Goal: Task Accomplishment & Management: Manage account settings

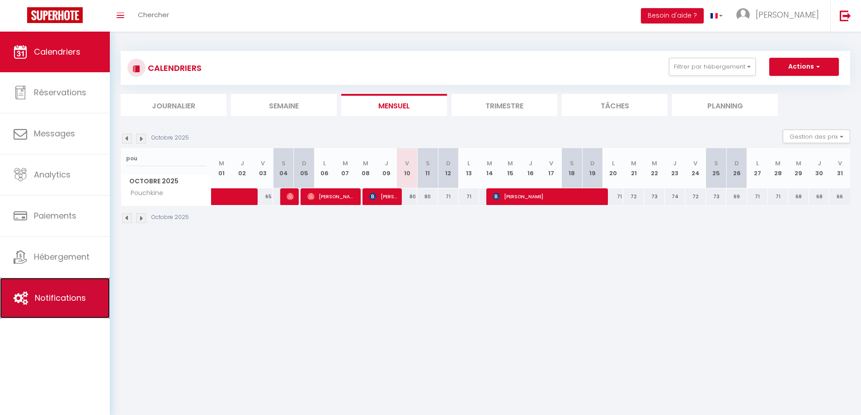
click at [52, 304] on link "Notifications" at bounding box center [55, 298] width 110 height 41
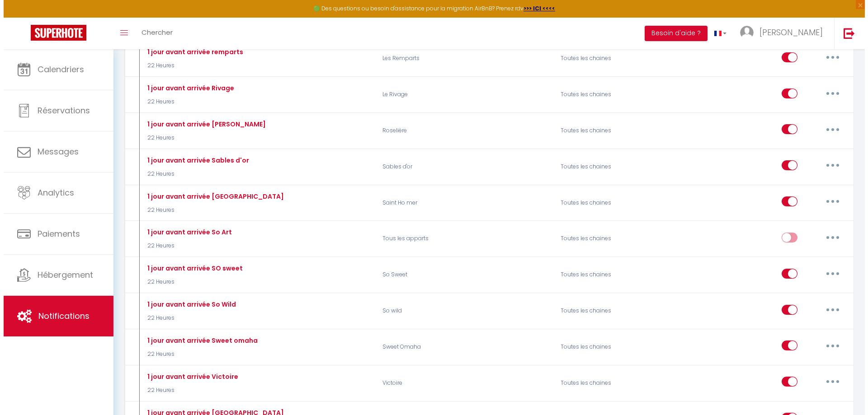
scroll to position [3571, 0]
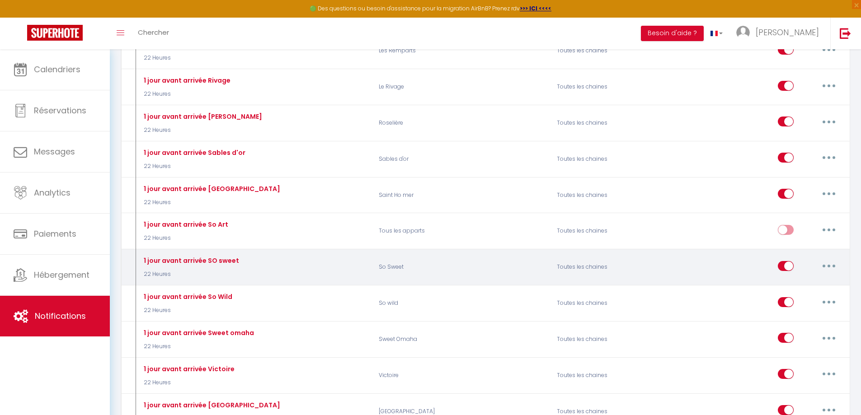
click at [832, 267] on button "button" at bounding box center [828, 266] width 25 height 14
click at [792, 286] on link "Editer" at bounding box center [805, 286] width 67 height 15
type input "1 jour avant arrivée SO sweet"
select select "22 Heures"
select select "if_booking_is_paid"
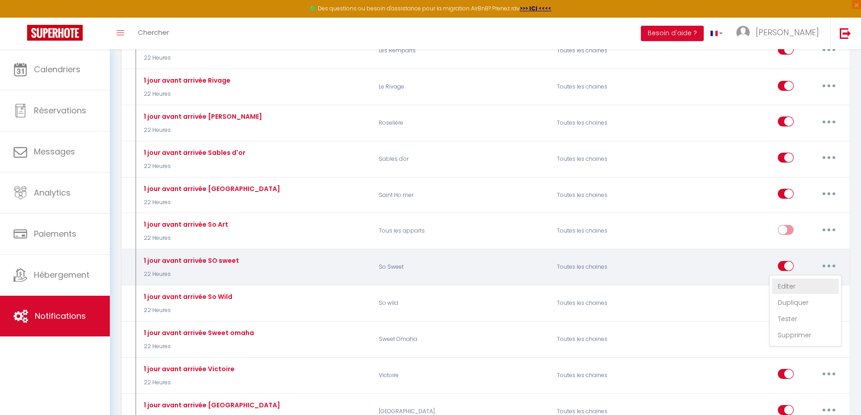
checkbox input "true"
checkbox input "false"
radio input "true"
type input "Préparer votre arrivée à So Sweet"
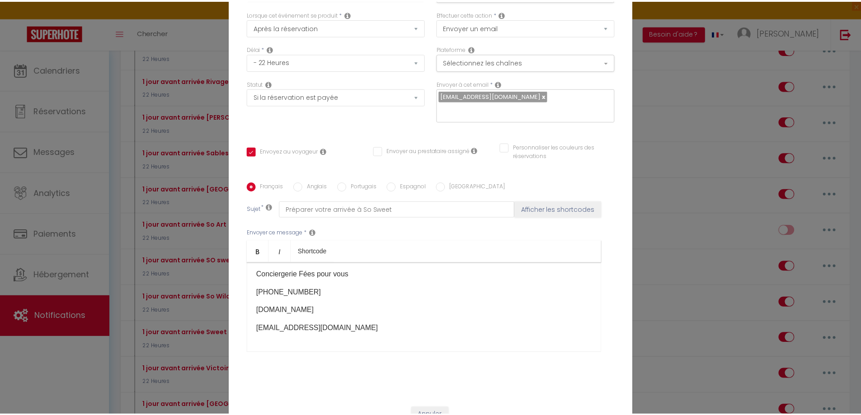
scroll to position [76, 0]
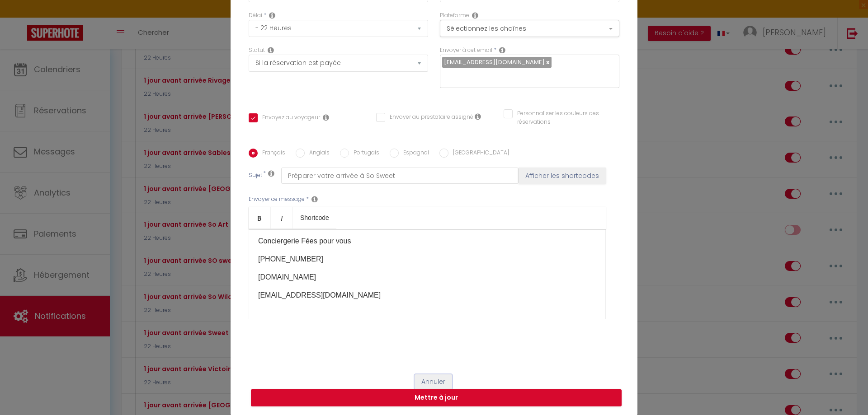
click at [427, 381] on button "Annuler" at bounding box center [434, 382] width 38 height 15
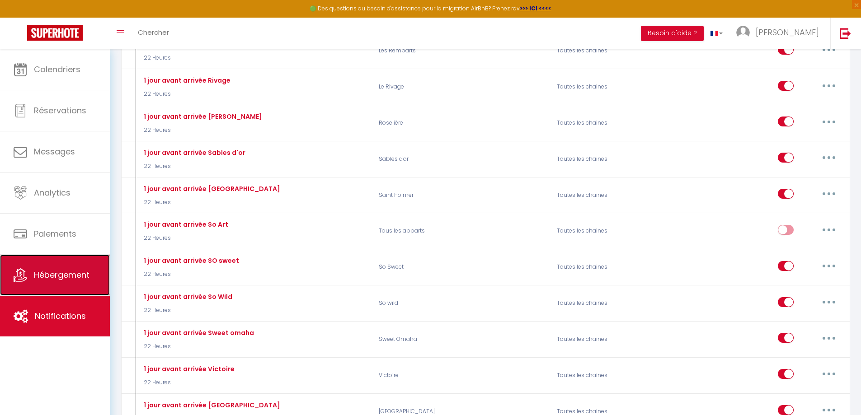
click at [78, 276] on span "Hébergement" at bounding box center [62, 274] width 56 height 11
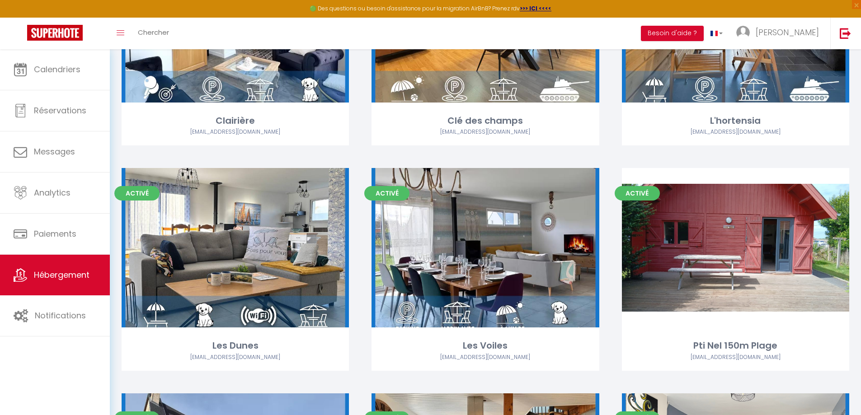
scroll to position [3435, 0]
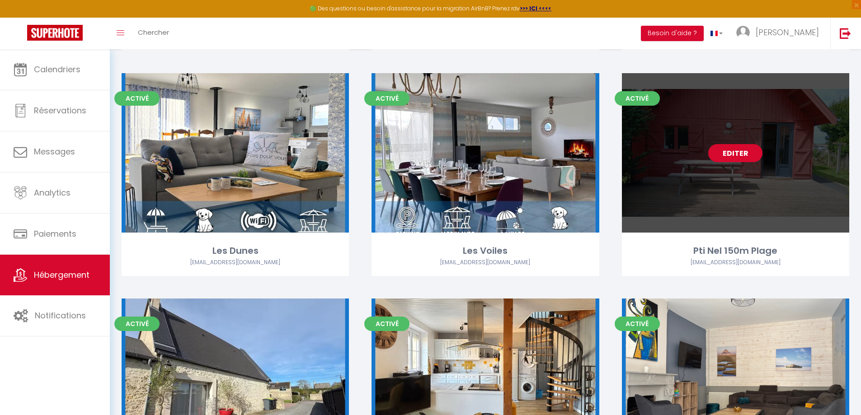
click at [721, 154] on link "Editer" at bounding box center [735, 153] width 54 height 18
select select "3"
select select "2"
select select "1"
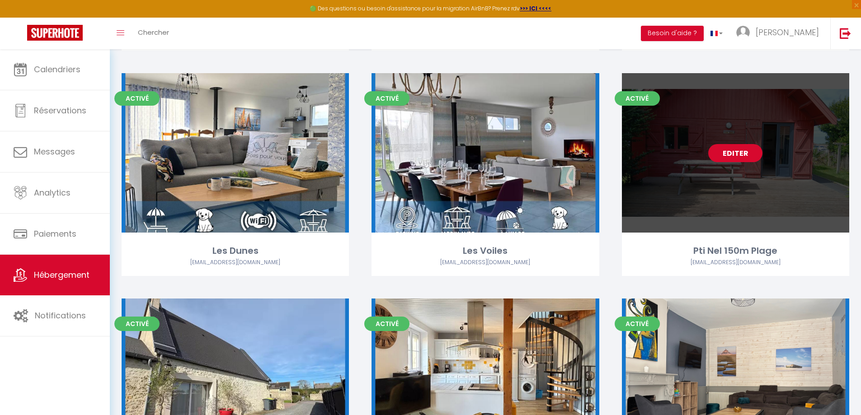
select select "28"
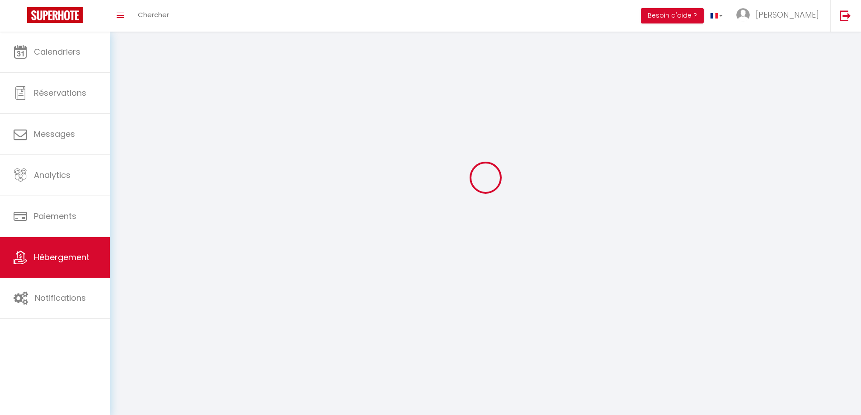
select select
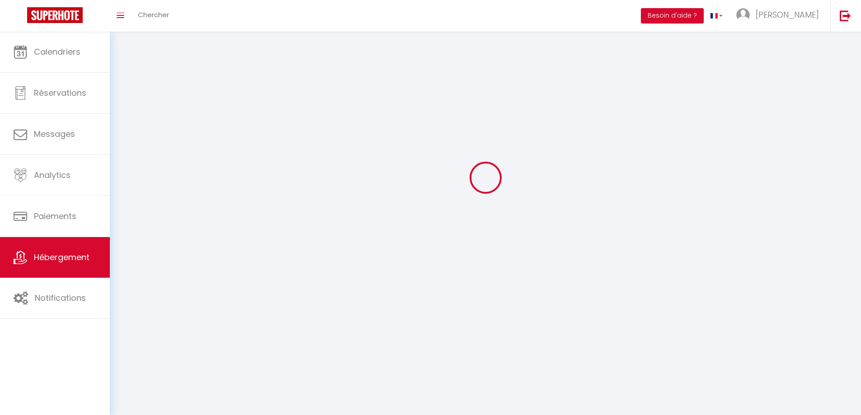
checkbox input "false"
select select
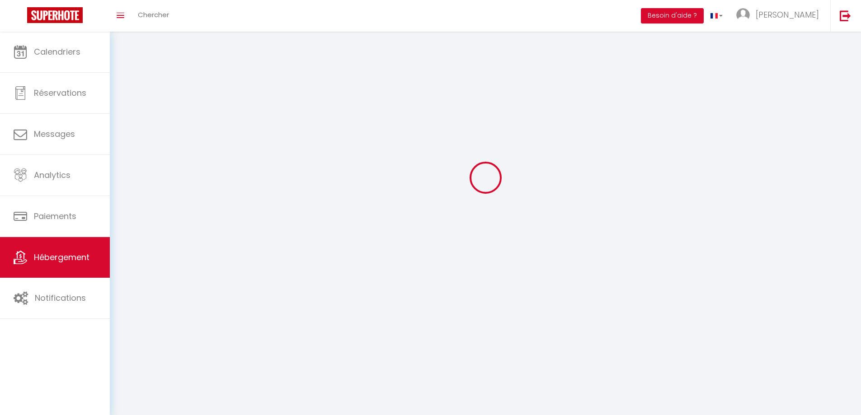
select select
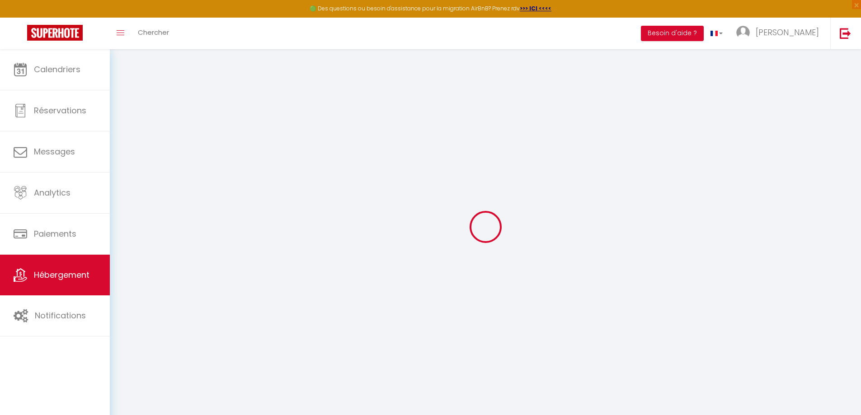
select select
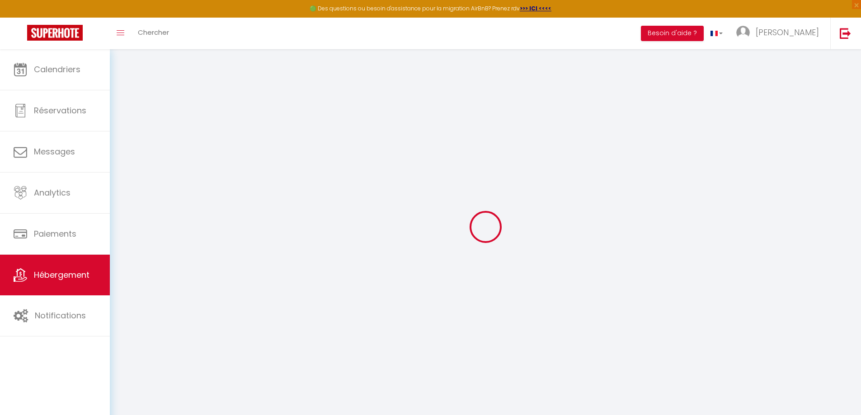
select select
checkbox input "false"
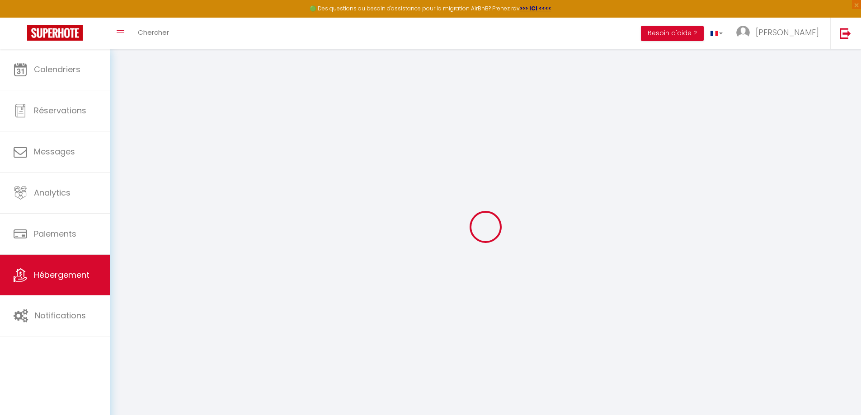
select select
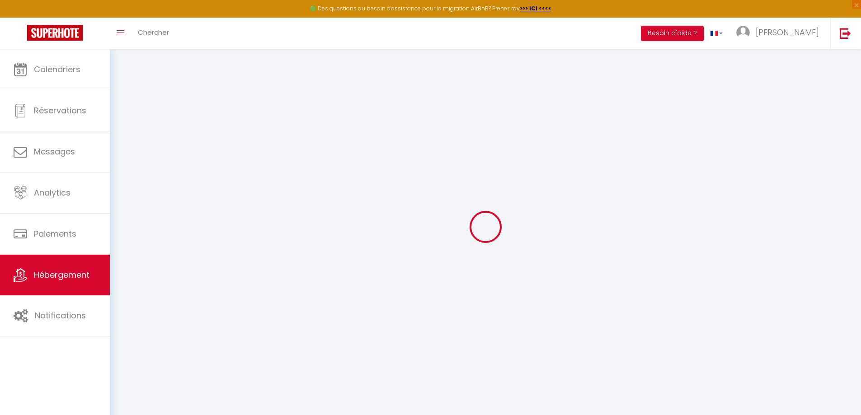
select select
checkbox input "false"
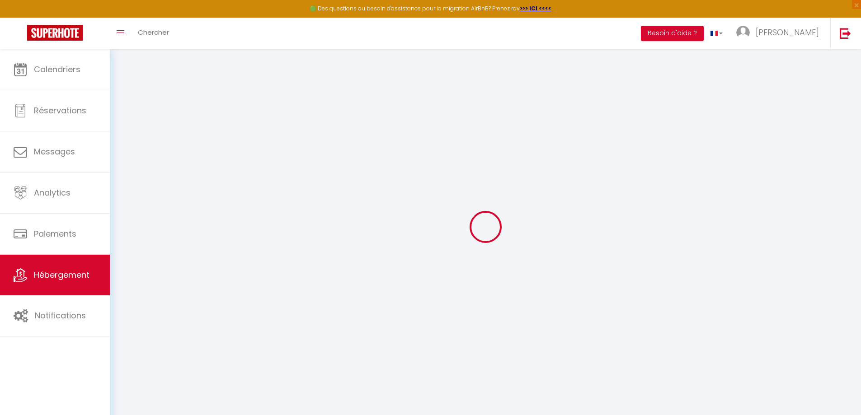
checkbox input "false"
select select
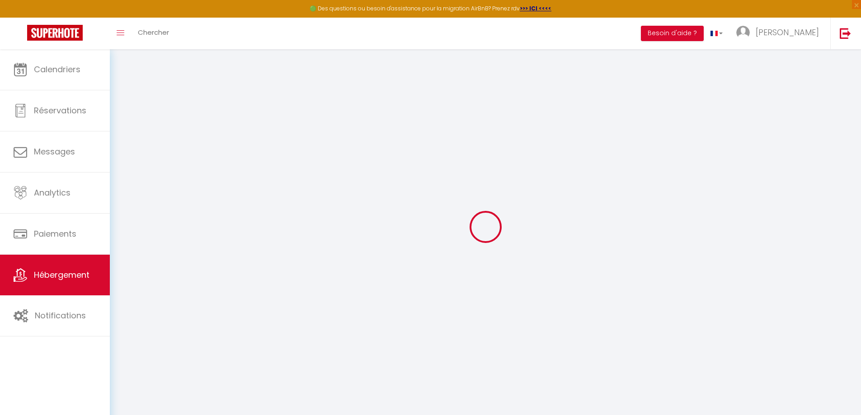
select select
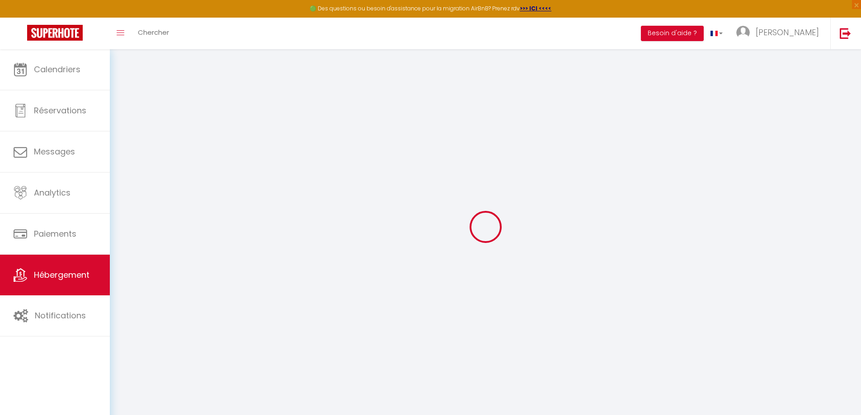
checkbox input "false"
select select
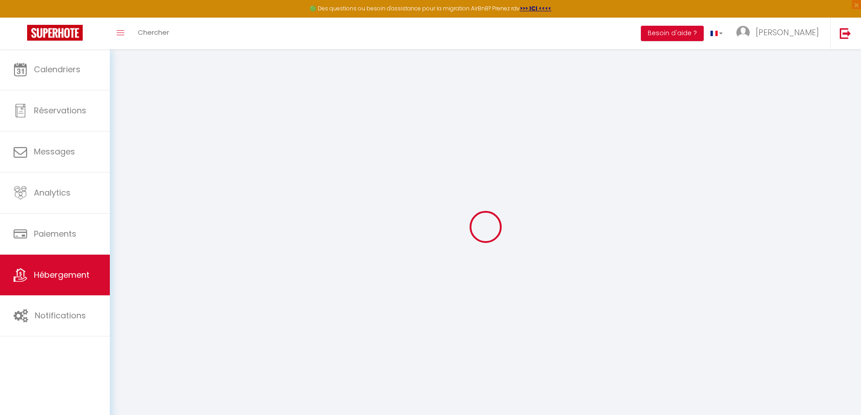
select select
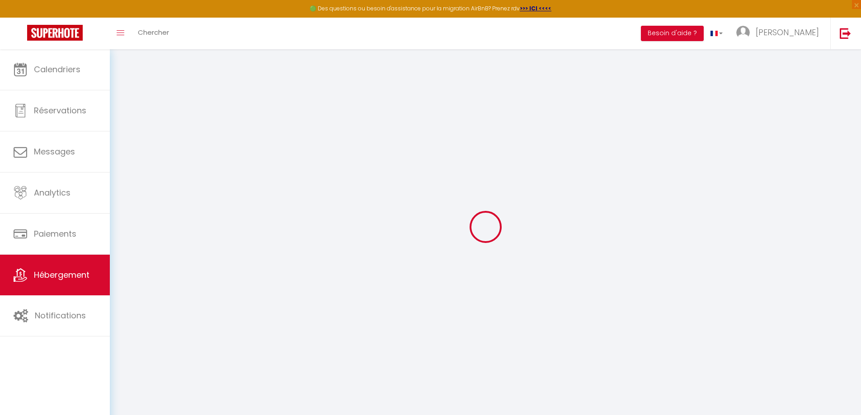
select select
checkbox input "false"
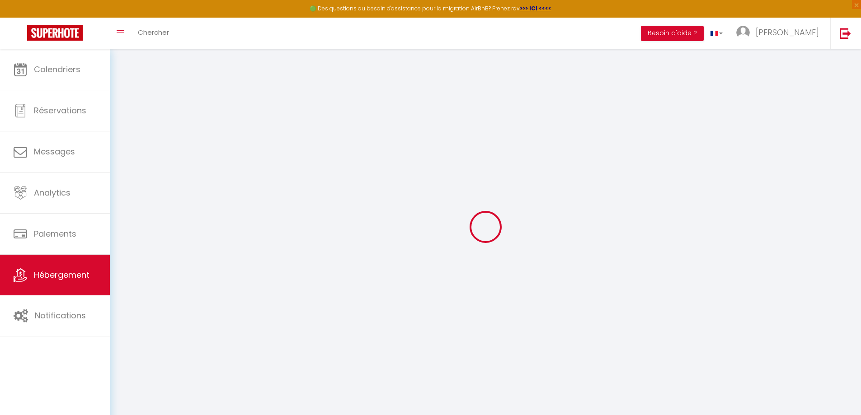
checkbox input "false"
select select
type input "Pti Nel 150m Plage"
type input "[PERSON_NAME]"
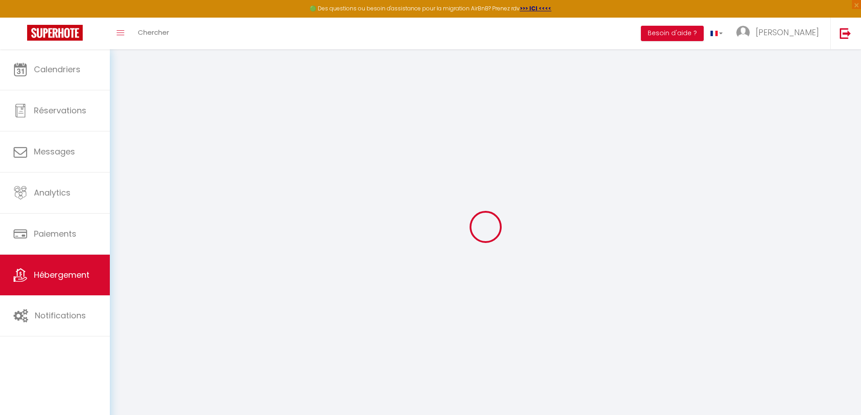
type input "Bordeu"
select select "10"
select select "4"
type input "85"
type input "5"
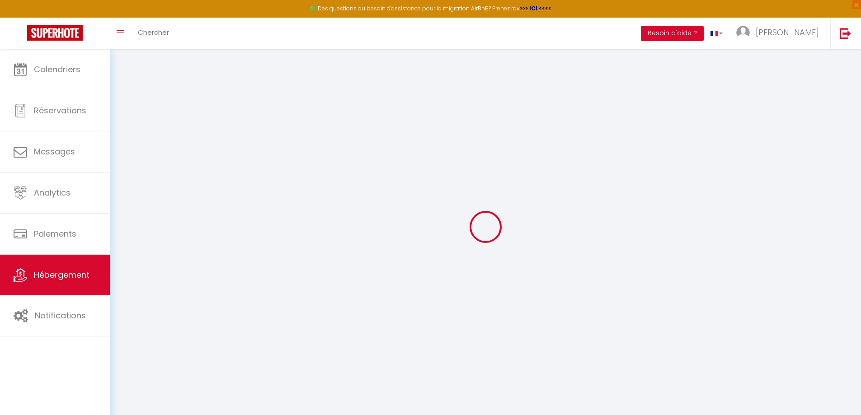
type input "4.3"
type input "500"
select select
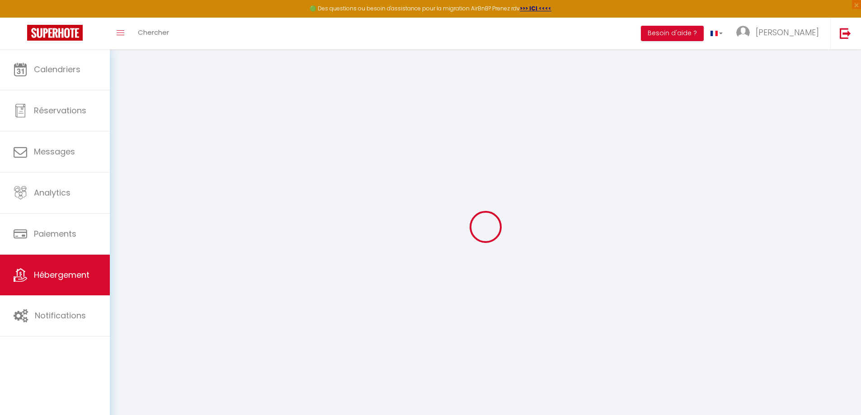
select select
type input "1 clos royal"
type input "14960"
type input "Asnelles"
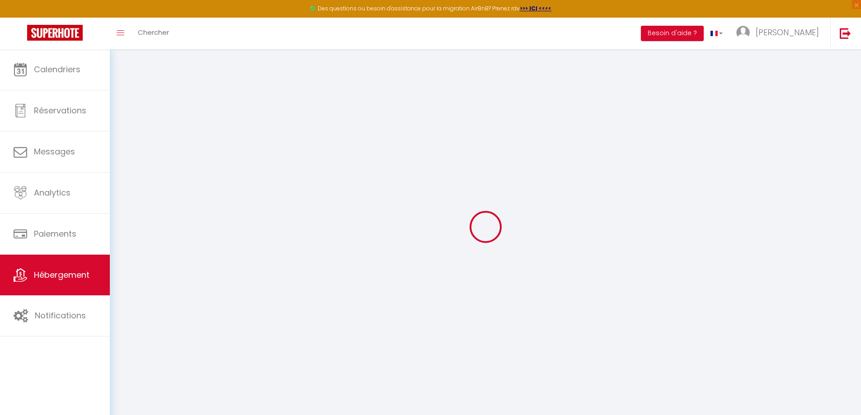
type input "[EMAIL_ADDRESS][DOMAIN_NAME]"
select select
checkbox input "false"
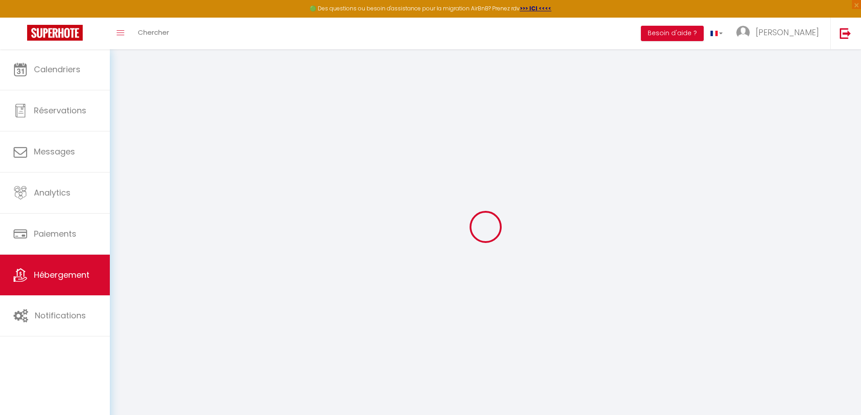
checkbox input "false"
radio input "true"
type input "25"
type input "85"
type input "0"
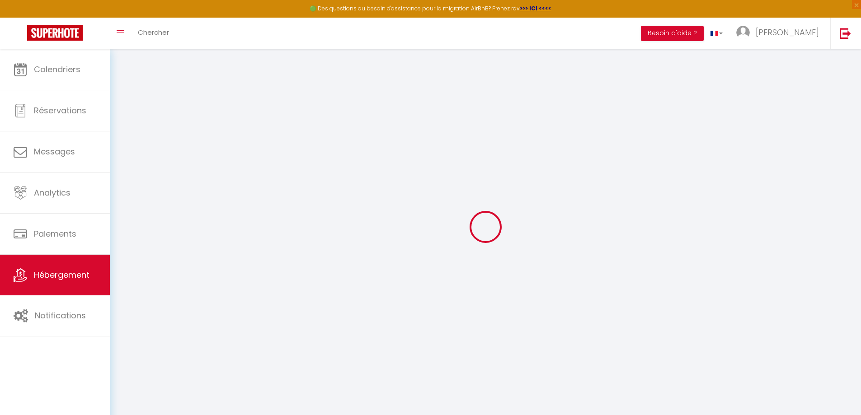
type input "0"
select select
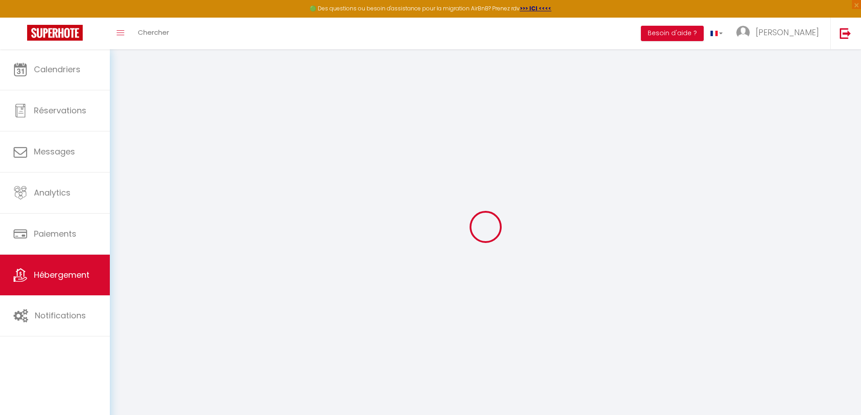
select select
checkbox input "false"
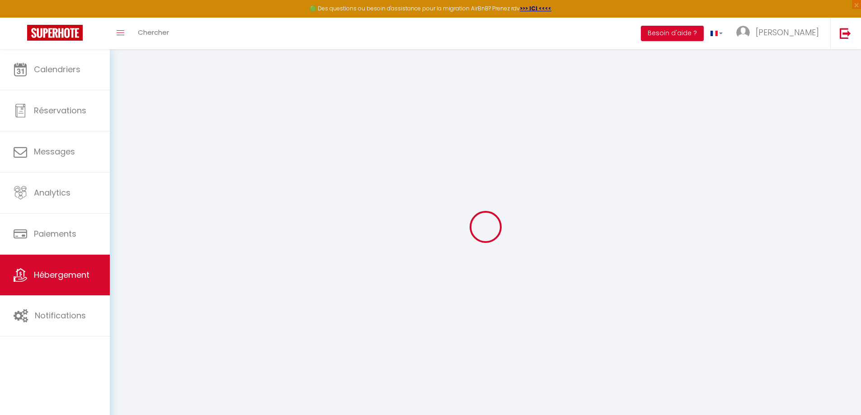
checkbox input "false"
select select
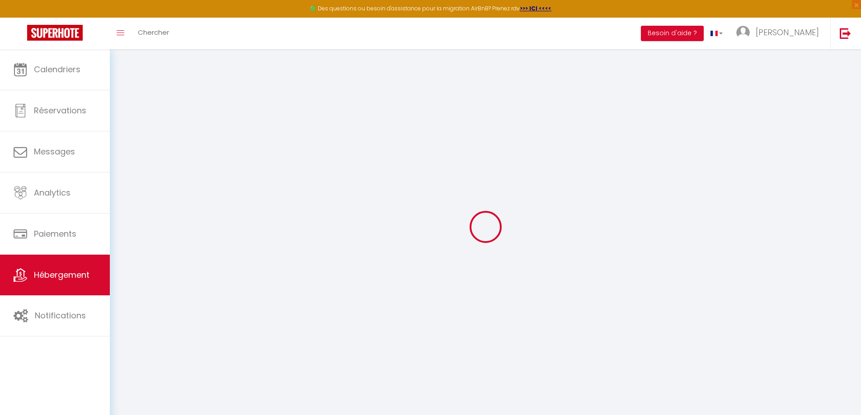
select select
checkbox input "false"
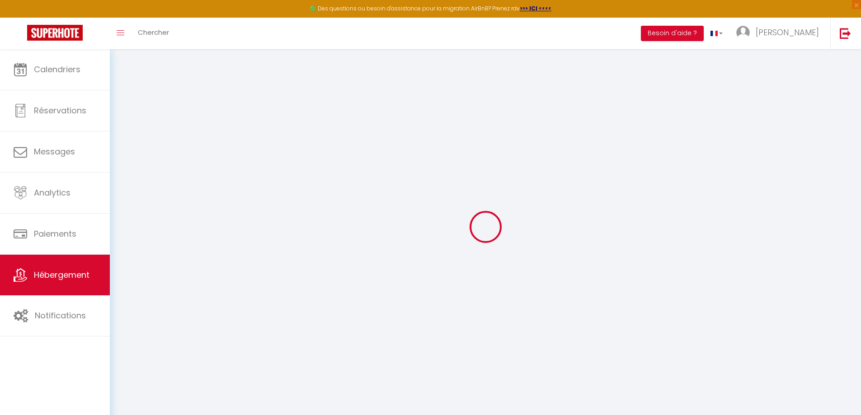
checkbox input "false"
select select
checkbox input "false"
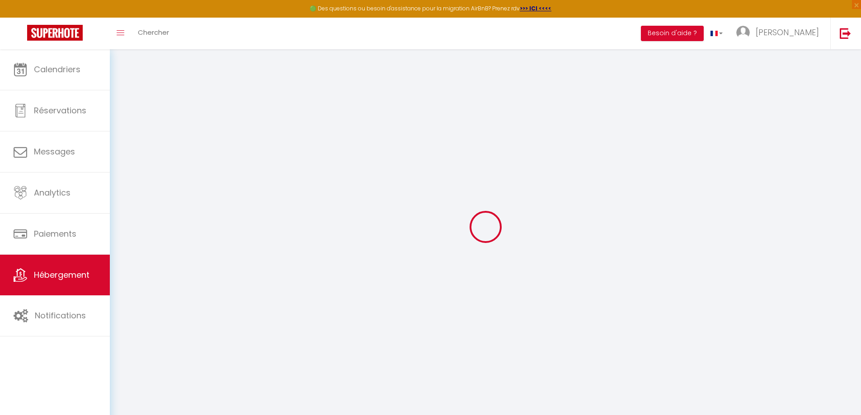
checkbox input "false"
select select
checkbox input "false"
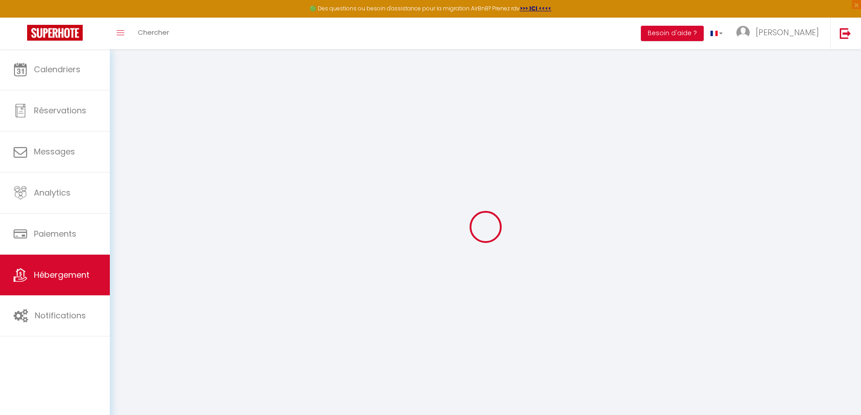
checkbox input "false"
select select
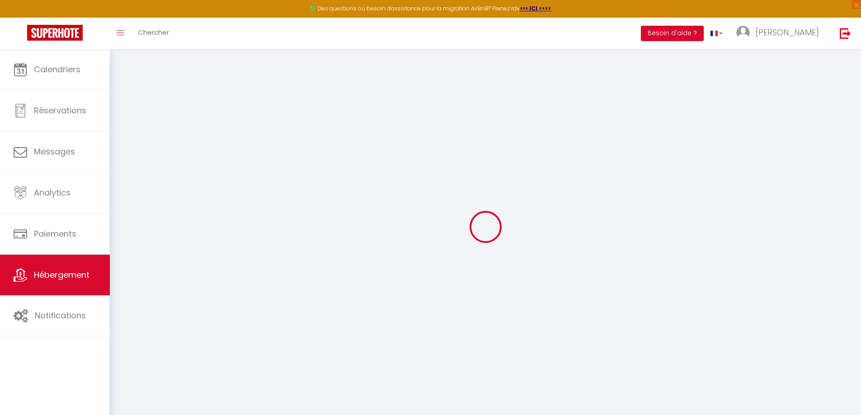
checkbox input "false"
select select "well_reviewed_guests"
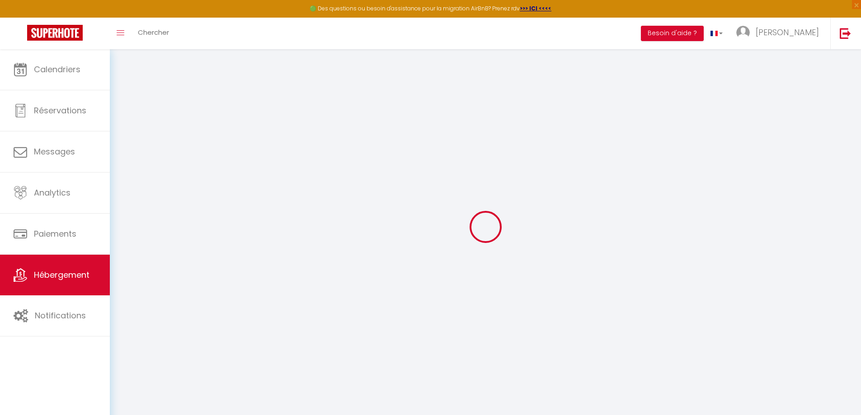
select select "EUR"
select select "17206"
select select "13935-1474105604057603014"
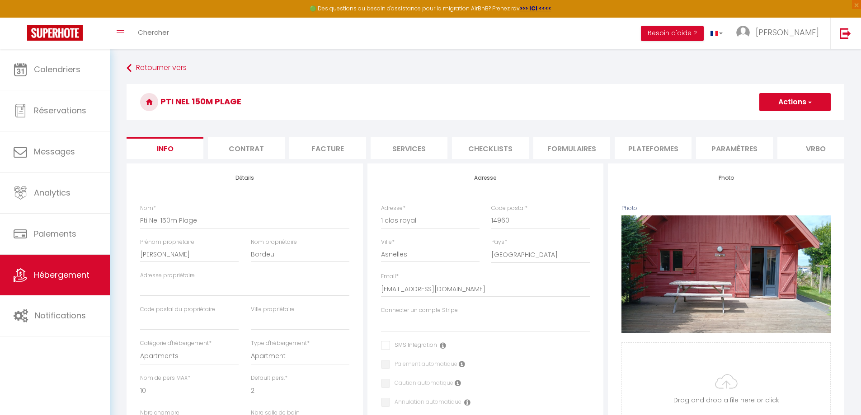
select select
checkbox input "false"
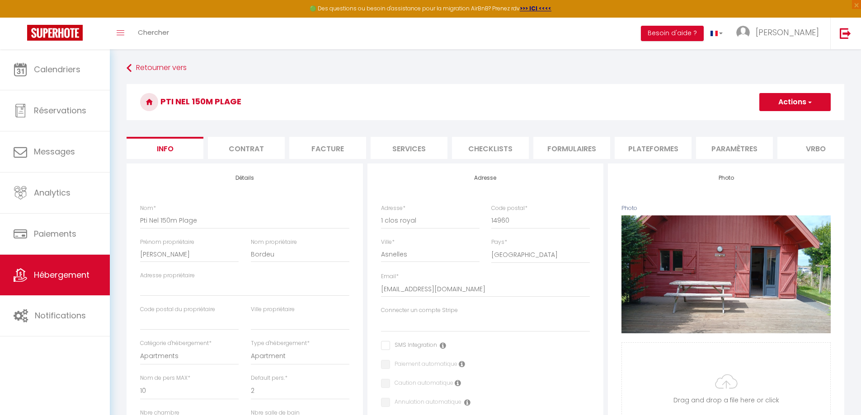
checkbox input "false"
click at [645, 146] on li "Plateformes" at bounding box center [653, 148] width 77 height 22
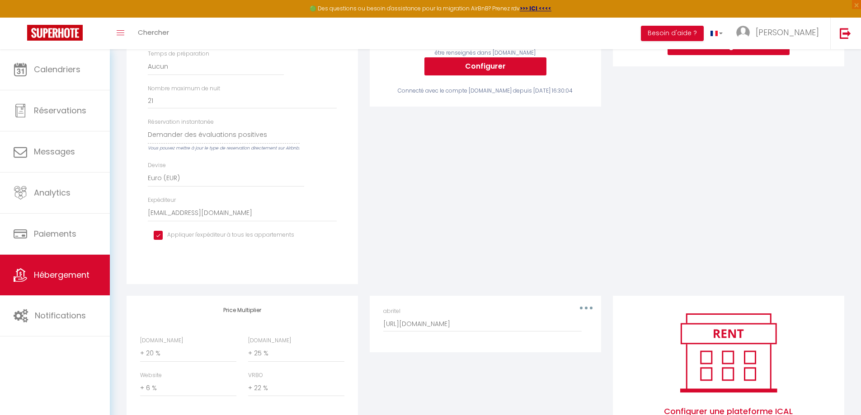
scroll to position [334, 0]
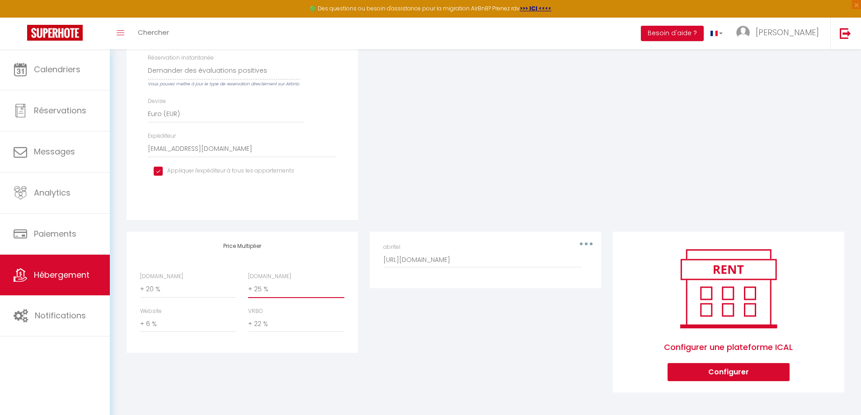
click at [255, 294] on select "0 + 1 % + 2 % + 3 % + 4 % + 5 % + 6 % + 7 % + 8 % + 9 %" at bounding box center [296, 289] width 96 height 17
select select "+ 30 %"
click at [248, 281] on select "0 + 1 % + 2 % + 3 % + 4 % + 5 % + 6 % + 7 % + 8 % + 9 %" at bounding box center [296, 289] width 96 height 17
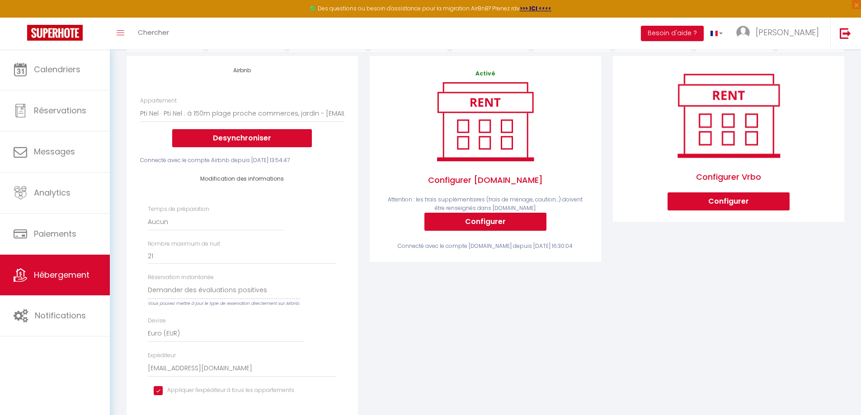
scroll to position [0, 0]
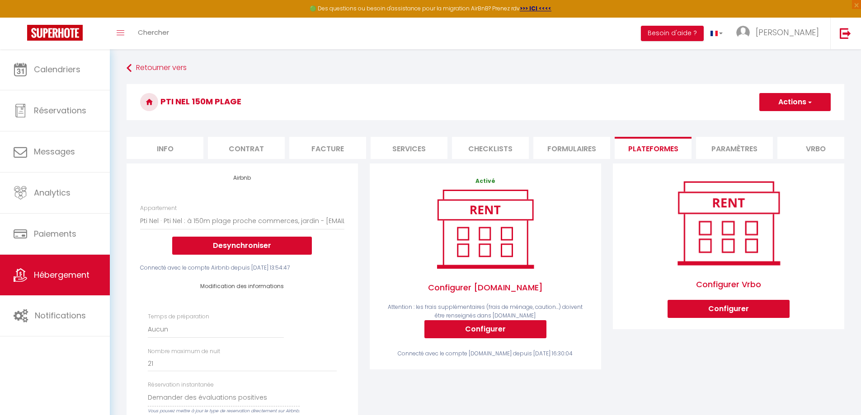
click at [808, 100] on span "button" at bounding box center [809, 102] width 6 height 9
click at [790, 118] on link "Enregistrer" at bounding box center [794, 122] width 71 height 12
select select "well_reviewed_guests"
select select "EUR"
select select "17206"
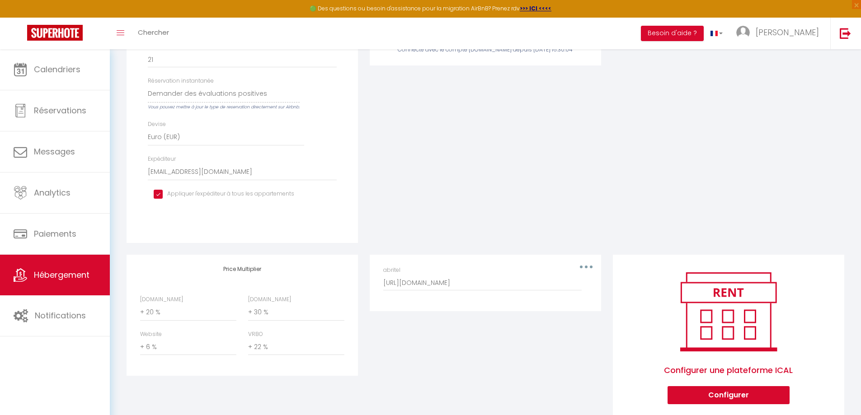
scroll to position [334, 0]
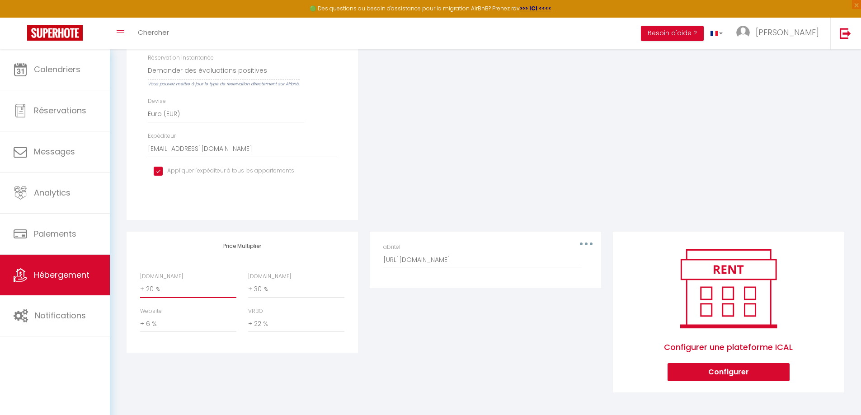
click at [175, 291] on select "0 + 1 % + 2 % + 3 % + 4 % + 5 % + 6 % + 7 % + 8 % + 9 %" at bounding box center [188, 289] width 96 height 17
select select "+ 27 %"
click at [140, 281] on select "0 + 1 % + 2 % + 3 % + 4 % + 5 % + 6 % + 7 % + 8 % + 9 %" at bounding box center [188, 289] width 96 height 17
click at [282, 292] on select "0 + 1 % + 2 % + 3 % + 4 % + 5 % + 6 % + 7 % + 8 % + 9 %" at bounding box center [296, 289] width 96 height 17
select select "+ 27 %"
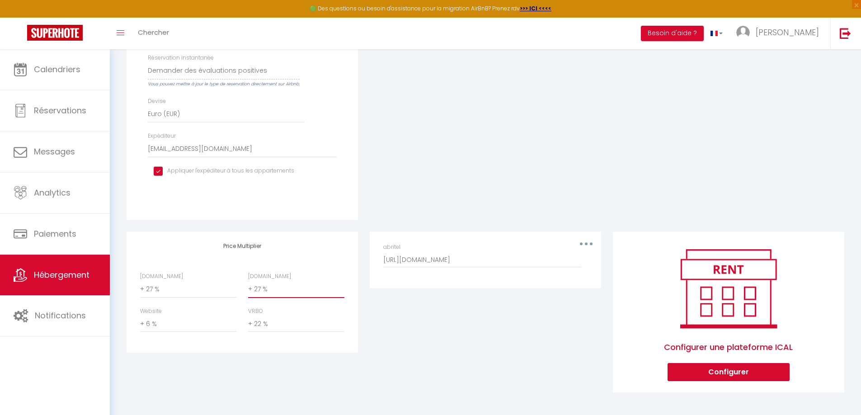
click at [248, 281] on select "0 + 1 % + 2 % + 3 % + 4 % + 5 % + 6 % + 7 % + 8 % + 9 %" at bounding box center [296, 289] width 96 height 17
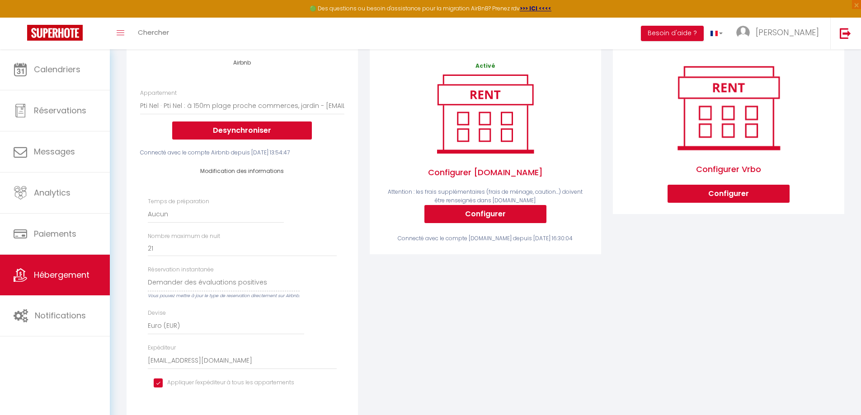
scroll to position [18, 0]
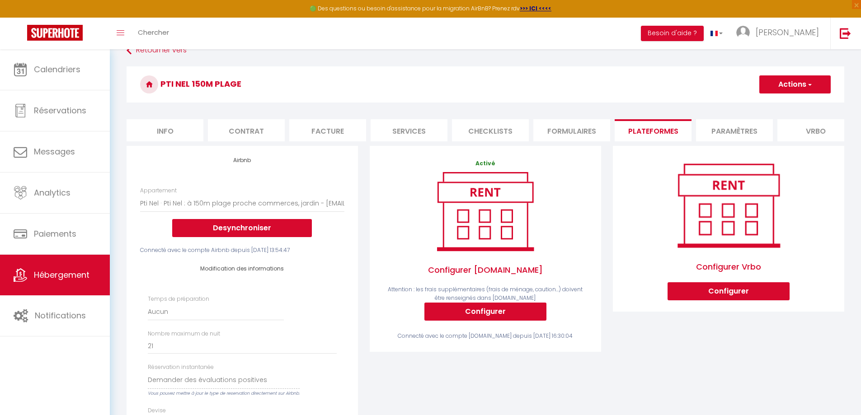
click at [810, 83] on span "button" at bounding box center [809, 84] width 6 height 9
click at [784, 103] on link "Enregistrer" at bounding box center [794, 105] width 71 height 12
select select "well_reviewed_guests"
select select "EUR"
select select "17206"
